Goal: Task Accomplishment & Management: Complete application form

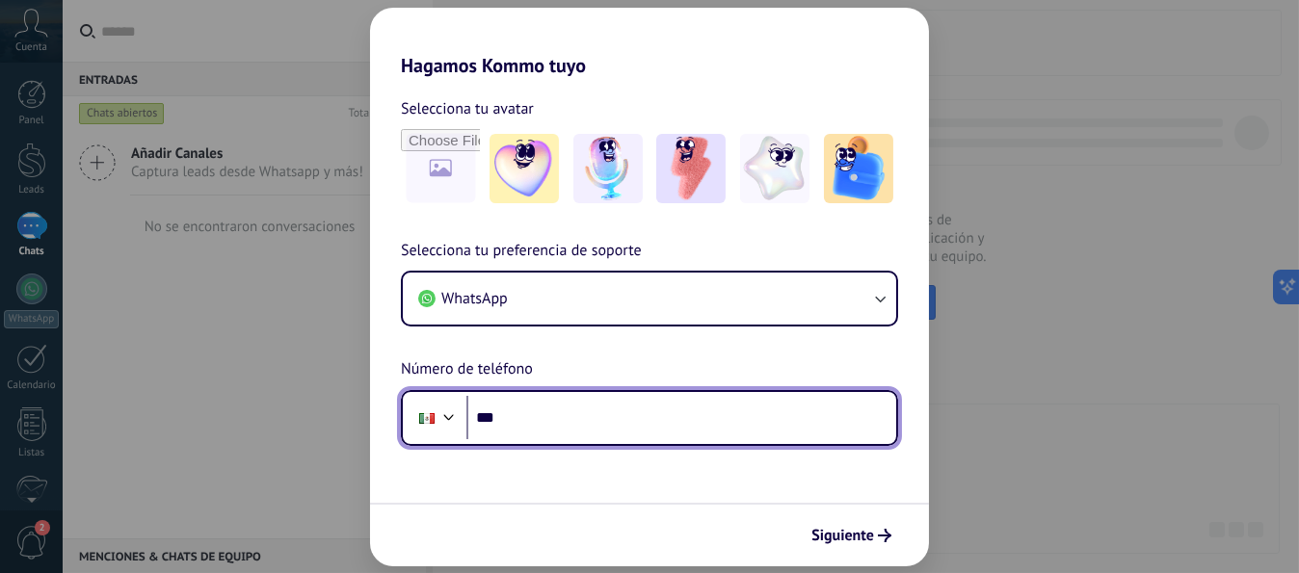
click at [530, 414] on input "***" at bounding box center [681, 418] width 430 height 44
type input "**********"
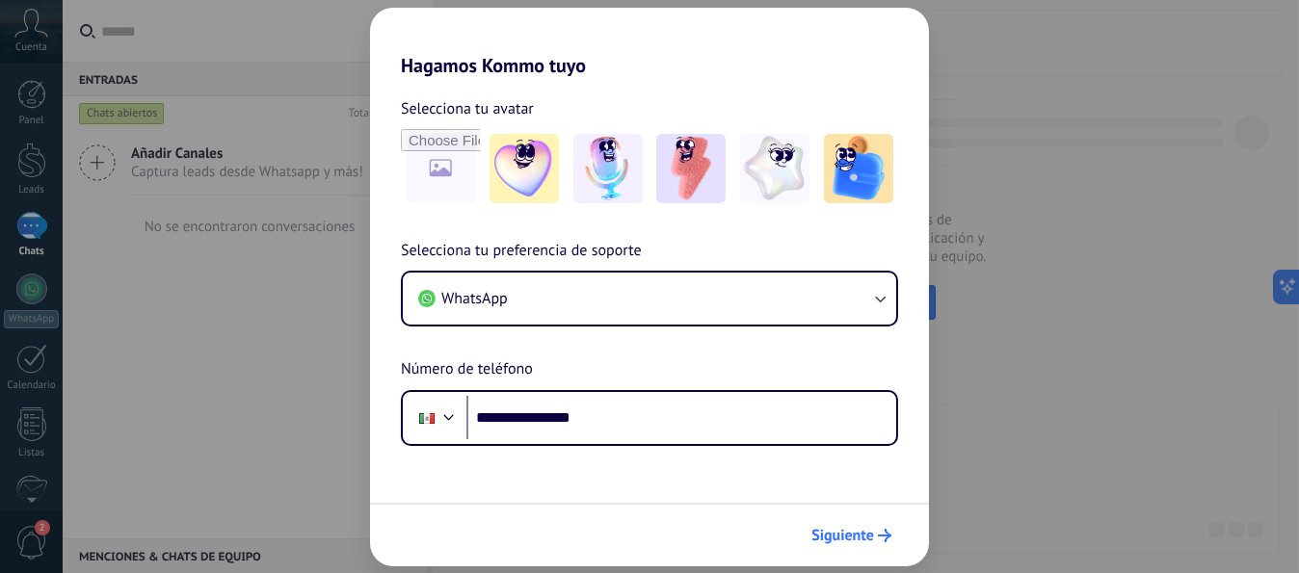
click at [882, 534] on icon "submit" at bounding box center [884, 535] width 13 height 13
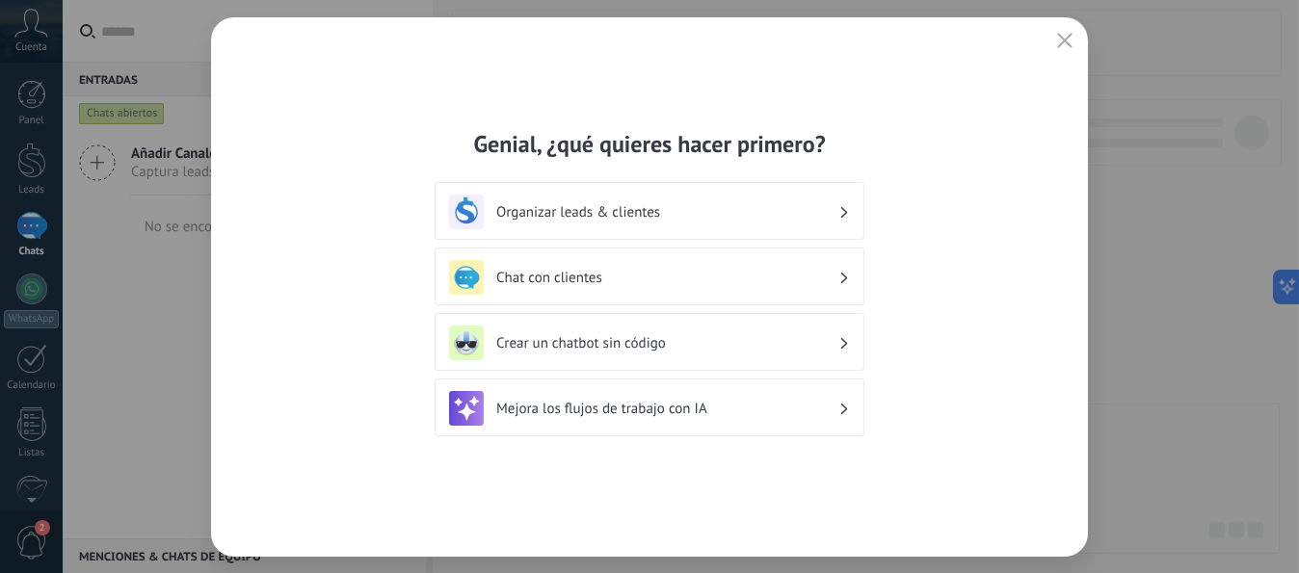
click at [843, 279] on icon at bounding box center [844, 278] width 7 height 12
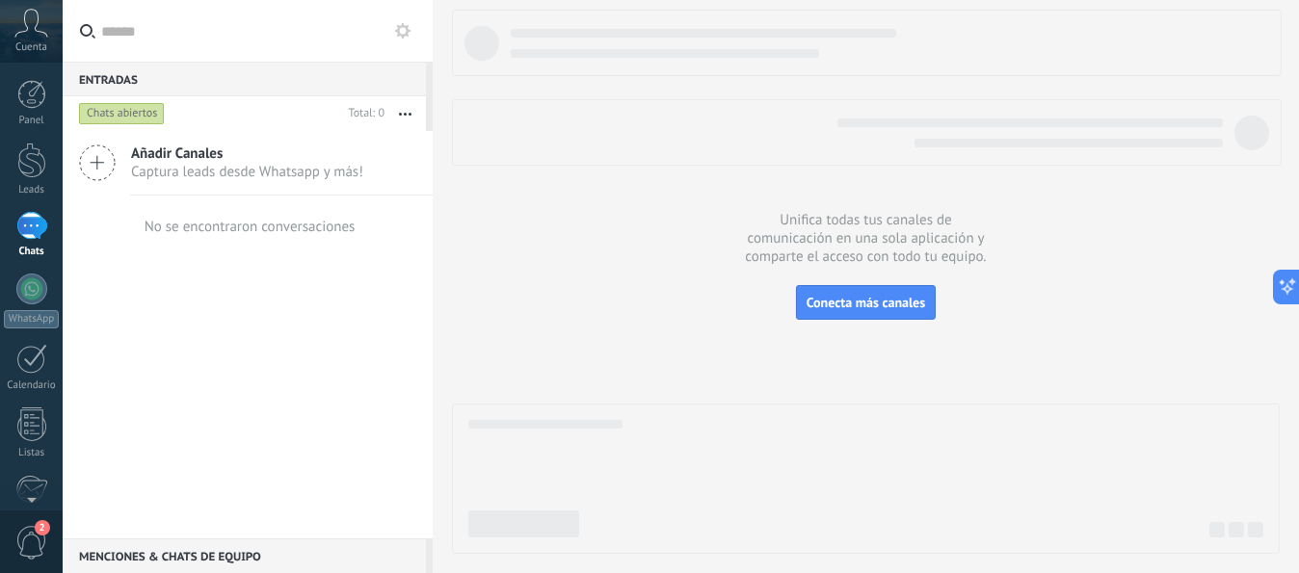
click at [165, 153] on span "Añadir Canales" at bounding box center [247, 154] width 232 height 18
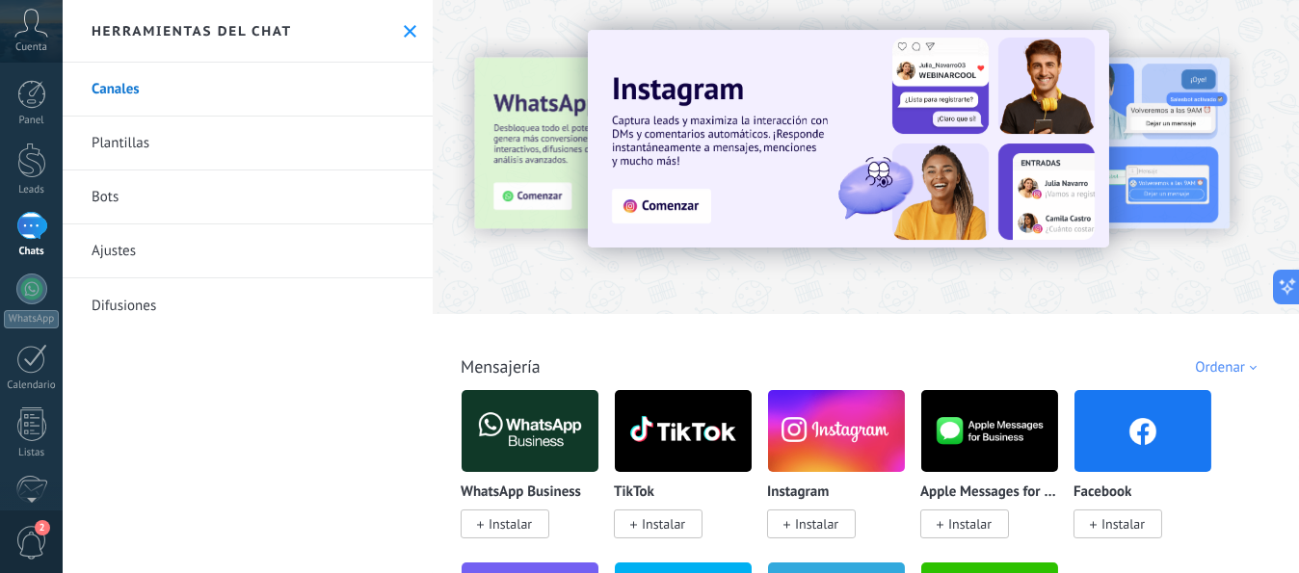
click at [508, 522] on span "Instalar" at bounding box center [510, 523] width 43 height 17
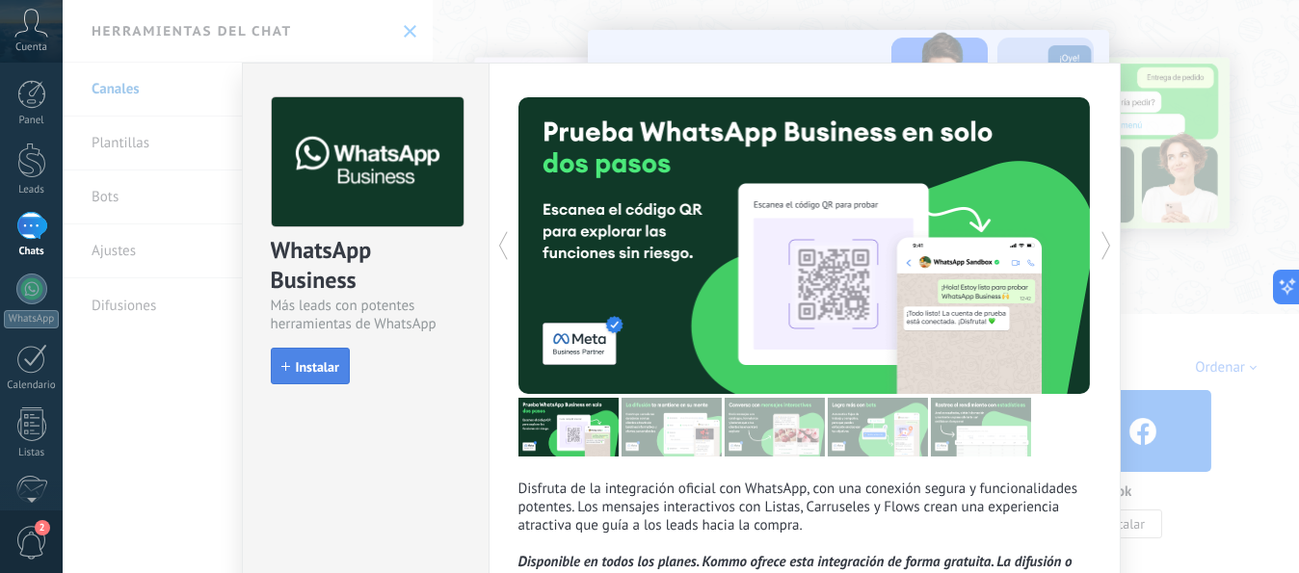
click at [308, 363] on span "Instalar" at bounding box center [317, 366] width 43 height 13
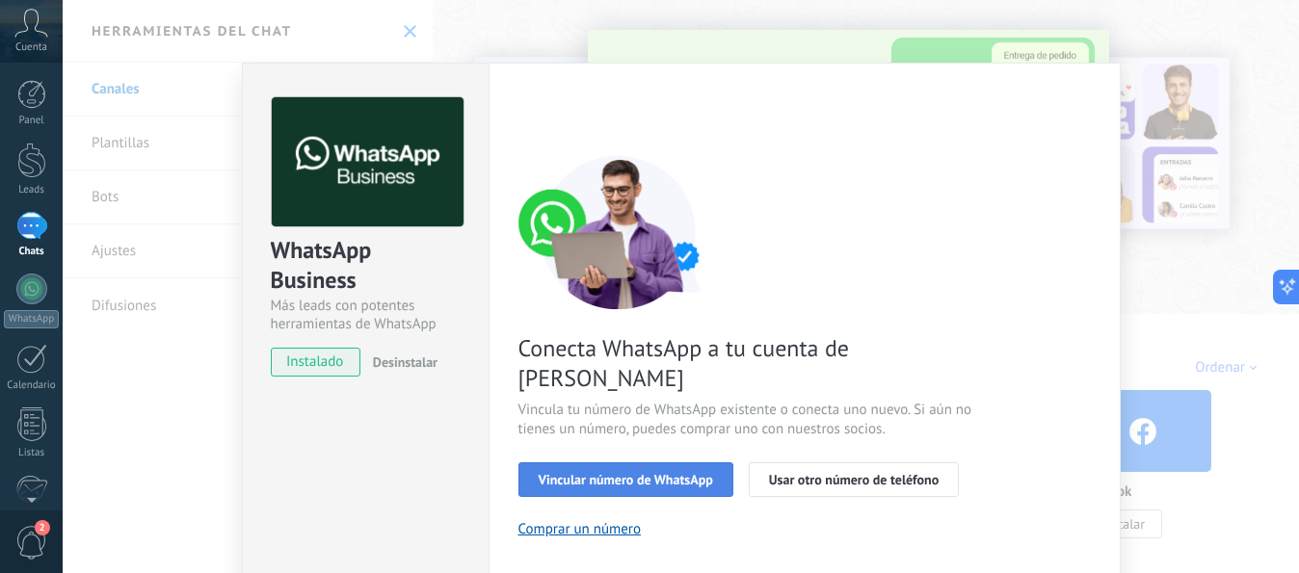
click at [639, 473] on span "Vincular número de WhatsApp" at bounding box center [626, 479] width 174 height 13
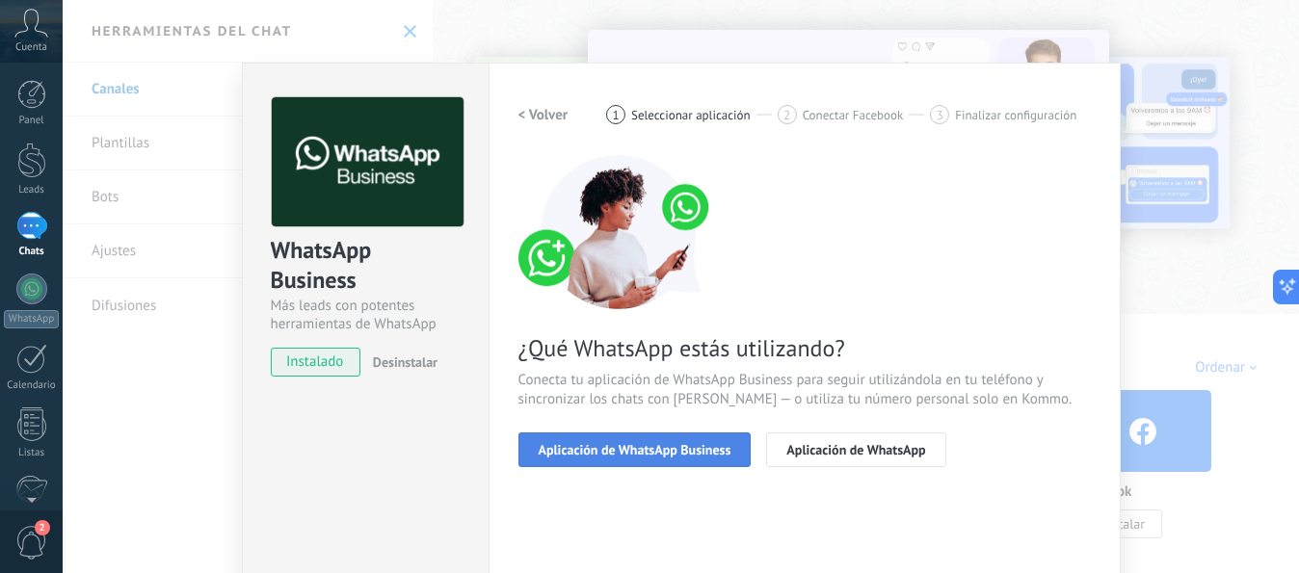
click at [662, 445] on span "Aplicación de WhatsApp Business" at bounding box center [635, 449] width 193 height 13
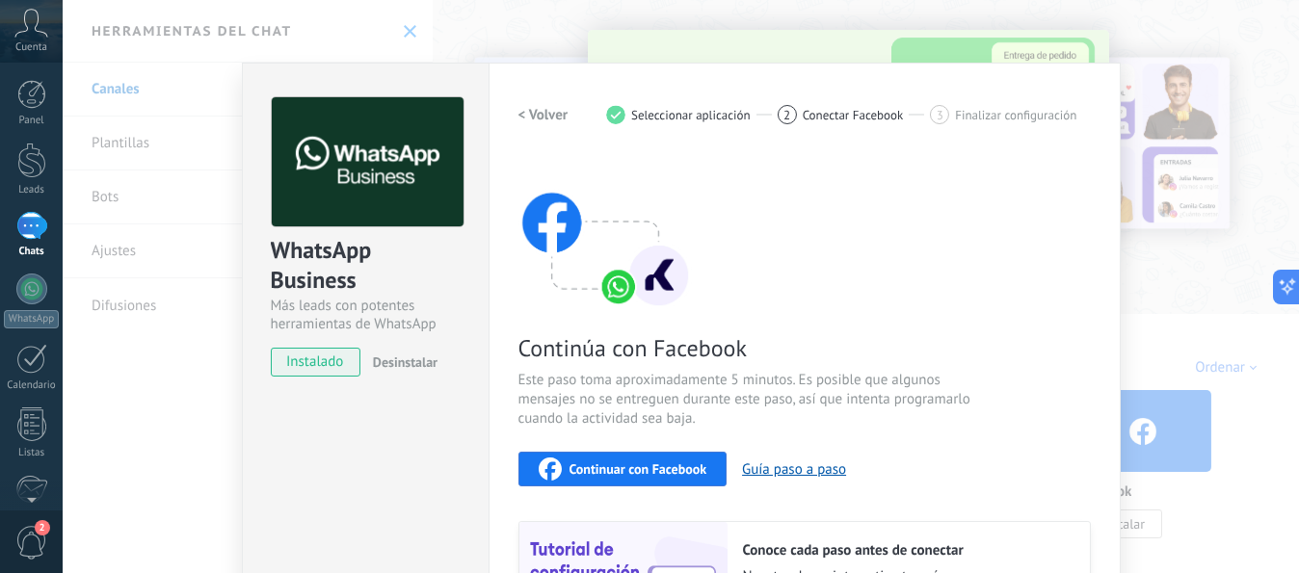
click at [648, 463] on span "Continuar con Facebook" at bounding box center [638, 468] width 138 height 13
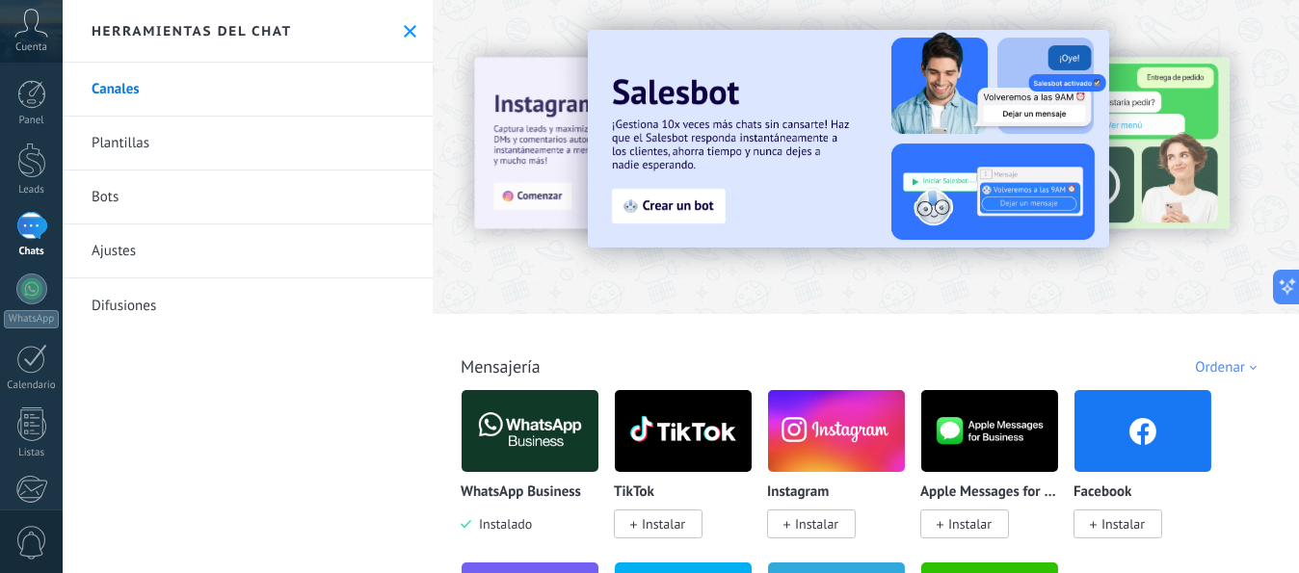
click at [531, 430] on img at bounding box center [530, 430] width 137 height 93
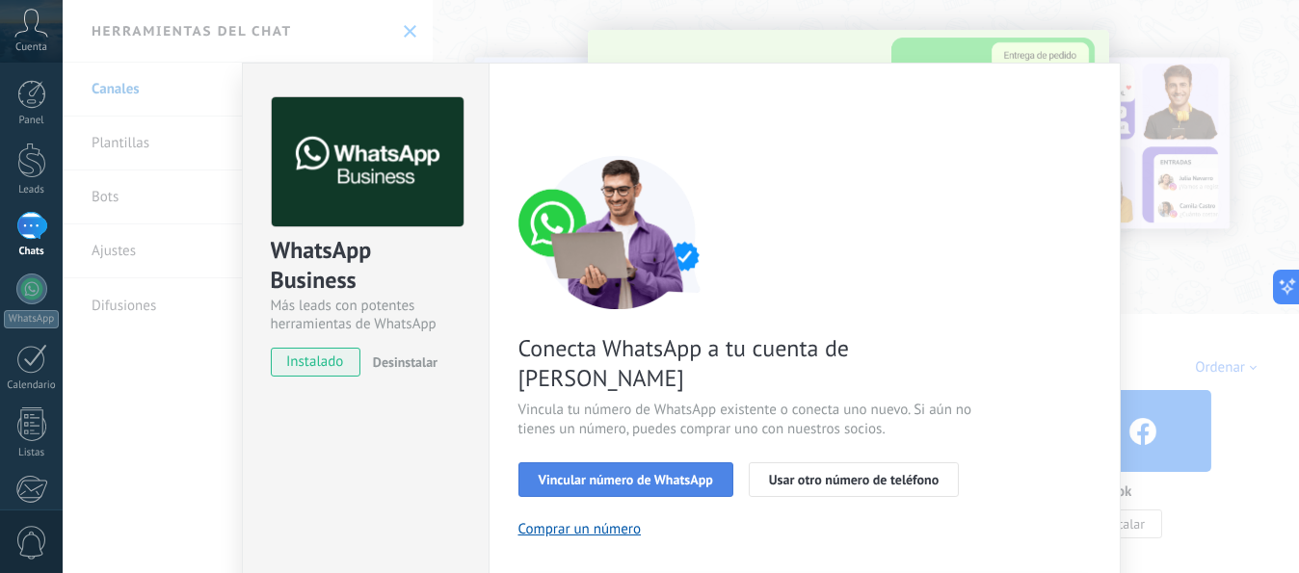
click at [638, 473] on span "Vincular número de WhatsApp" at bounding box center [626, 479] width 174 height 13
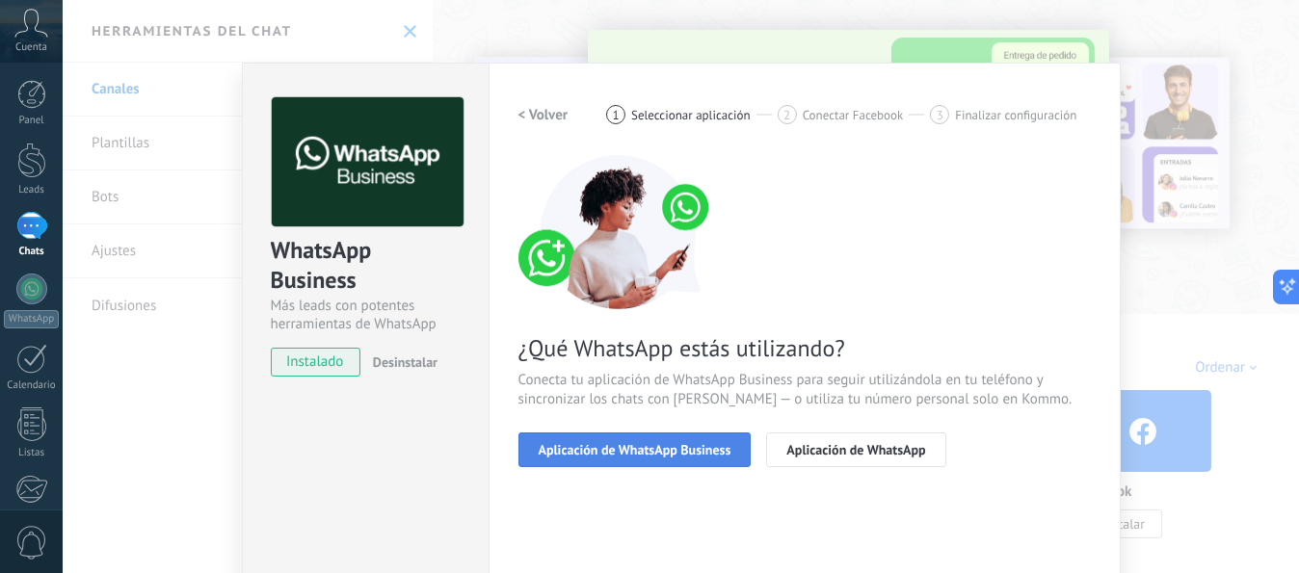
click at [651, 445] on span "Aplicación de WhatsApp Business" at bounding box center [635, 449] width 193 height 13
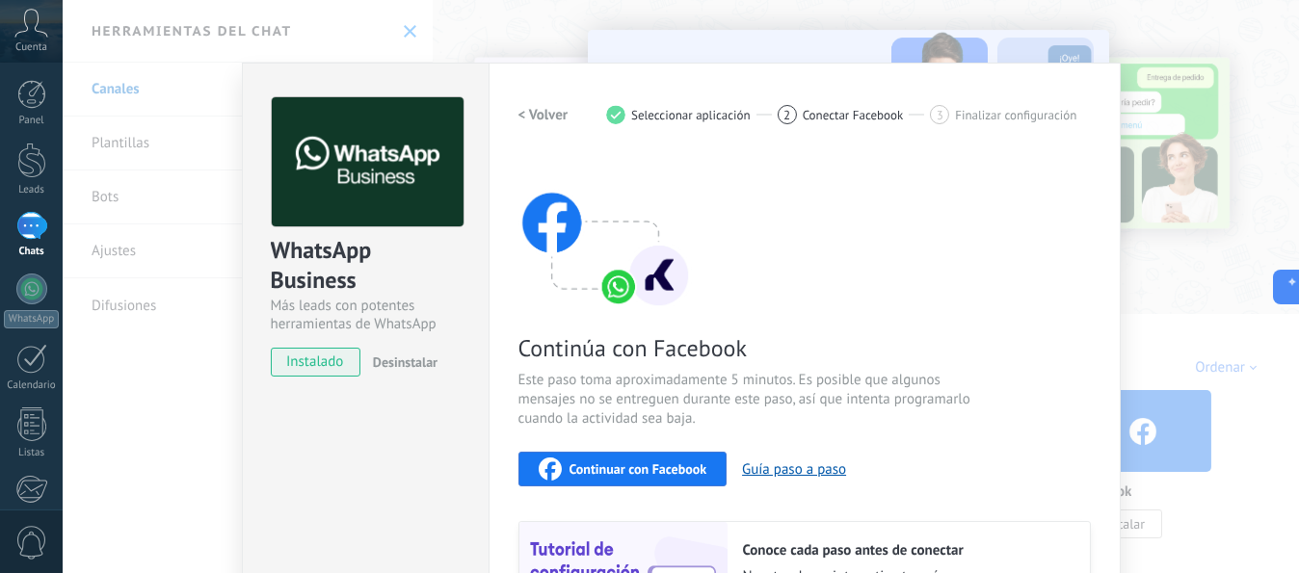
click at [621, 466] on span "Continuar con Facebook" at bounding box center [638, 468] width 138 height 13
